Goal: Task Accomplishment & Management: Use online tool/utility

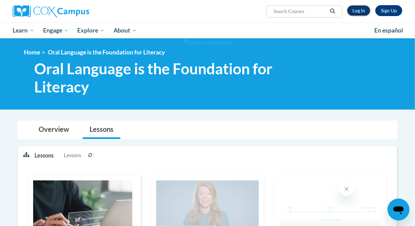
click at [358, 9] on link "Log In" at bounding box center [359, 10] width 24 height 11
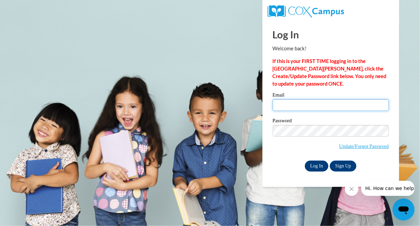
type input "[EMAIL_ADDRESS][DOMAIN_NAME]"
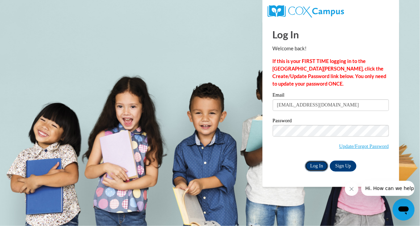
click at [317, 164] on input "Log In" at bounding box center [317, 165] width 24 height 11
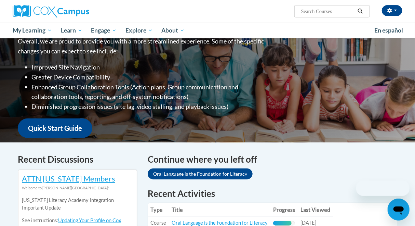
scroll to position [98, 0]
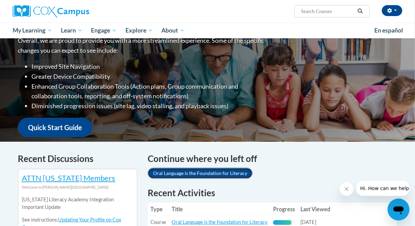
click at [188, 173] on link "Oral Language is the Foundation for Literacy" at bounding box center [200, 172] width 105 height 11
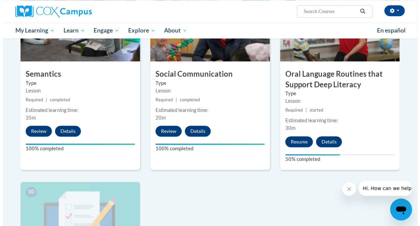
scroll to position [578, 0]
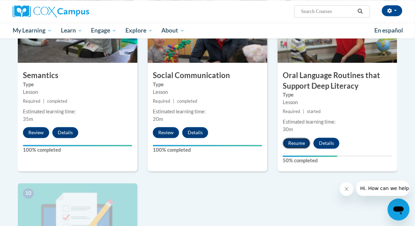
click at [299, 141] on button "Resume" at bounding box center [297, 142] width 28 height 11
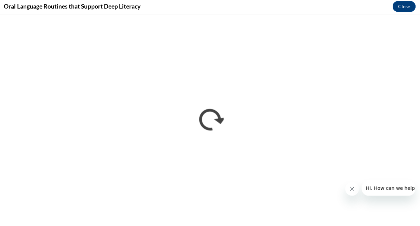
scroll to position [577, 0]
